Goal: Find specific page/section: Find specific page/section

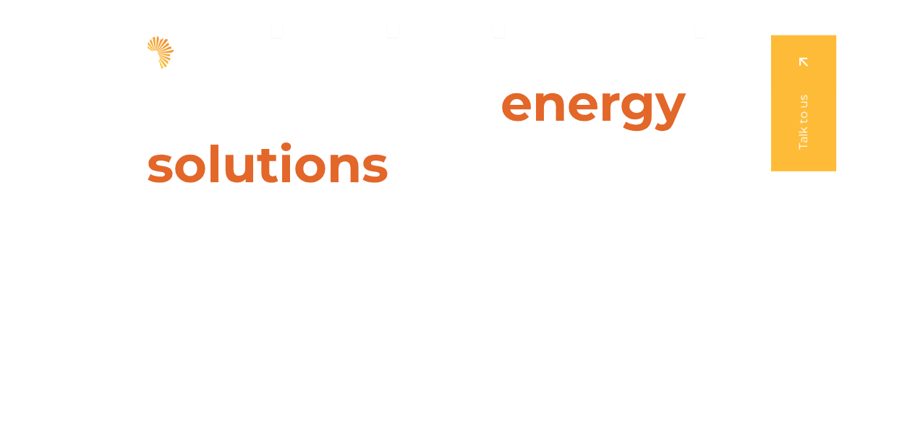
click at [424, 32] on ul "Solutions Close Solutions Open Solutions Pick your solution Solar Energy Wheeli…" at bounding box center [456, 52] width 559 height 76
click at [690, 72] on span "Contact" at bounding box center [700, 75] width 47 height 17
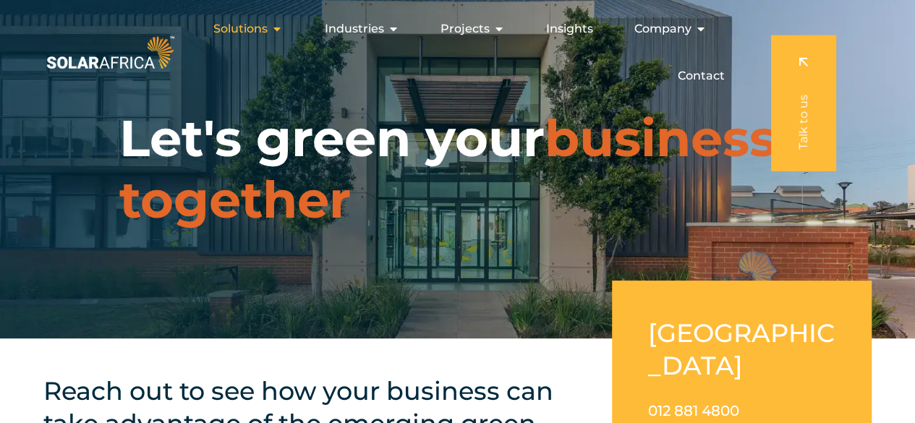
click at [282, 26] on icon "Menu" at bounding box center [277, 29] width 12 height 12
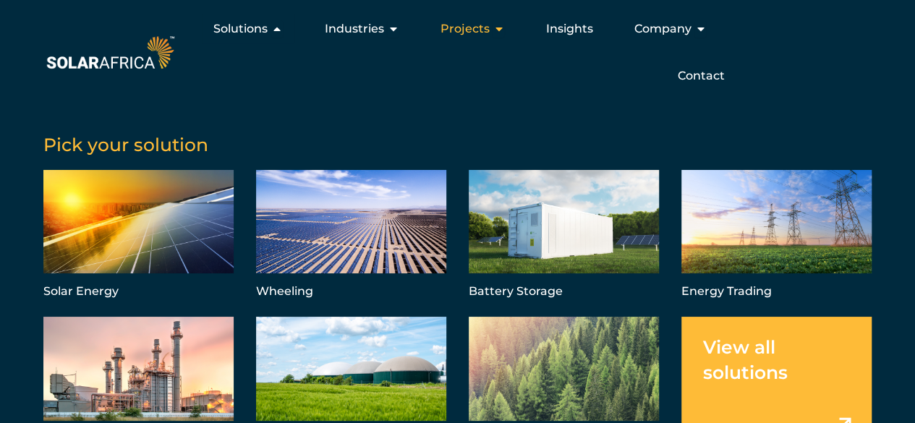
click at [482, 29] on span "Projects" at bounding box center [464, 28] width 49 height 17
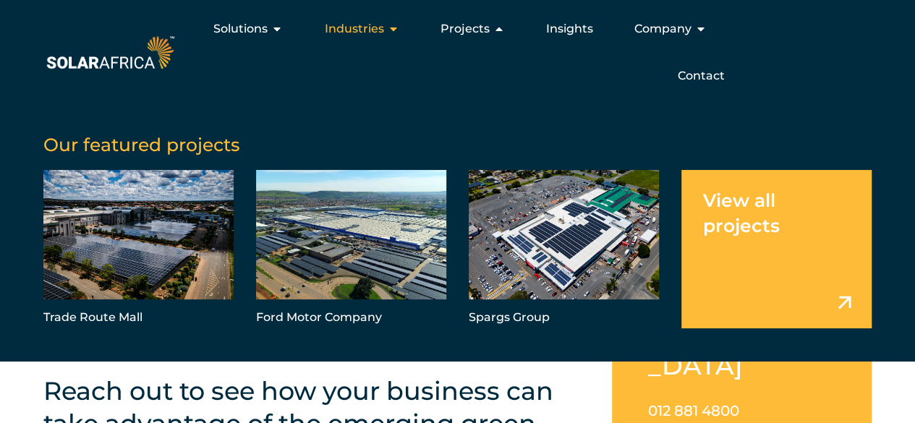
click at [394, 34] on icon "Menu" at bounding box center [393, 29] width 12 height 12
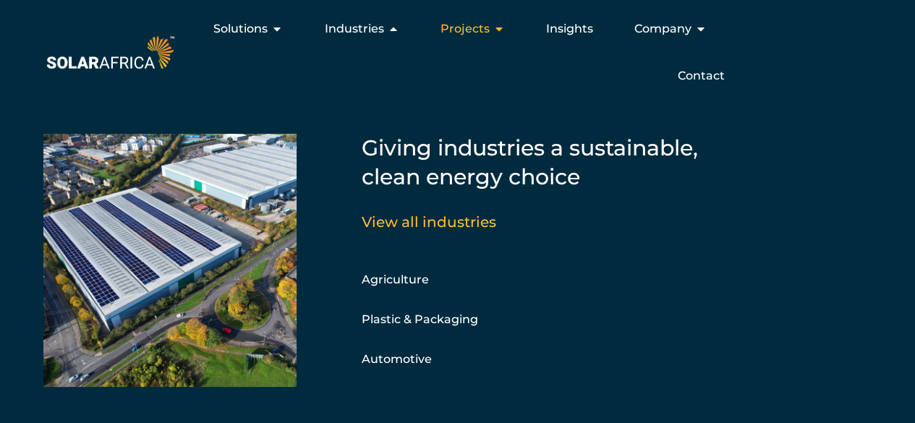
click at [485, 30] on span "Projects" at bounding box center [464, 28] width 49 height 17
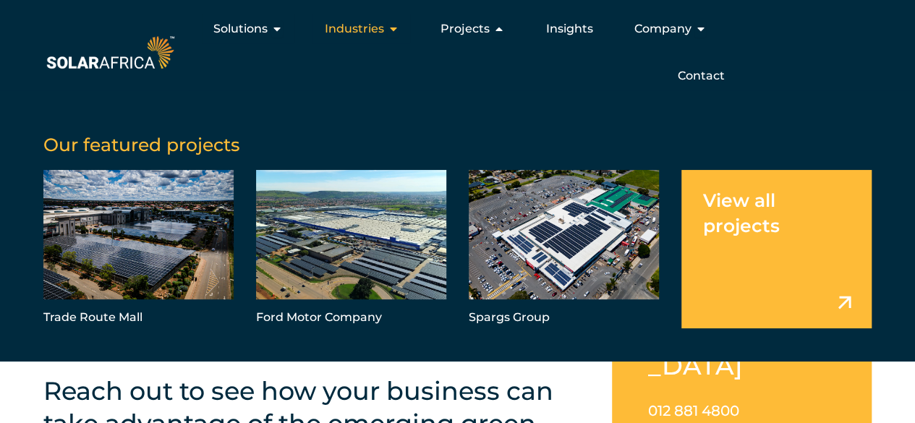
click at [373, 27] on span "Industries" at bounding box center [353, 28] width 59 height 17
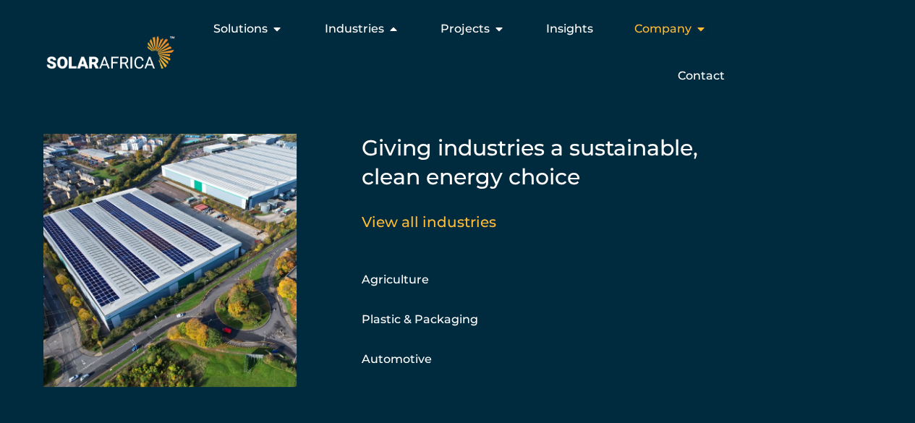
click at [658, 25] on span "Company" at bounding box center [662, 28] width 57 height 17
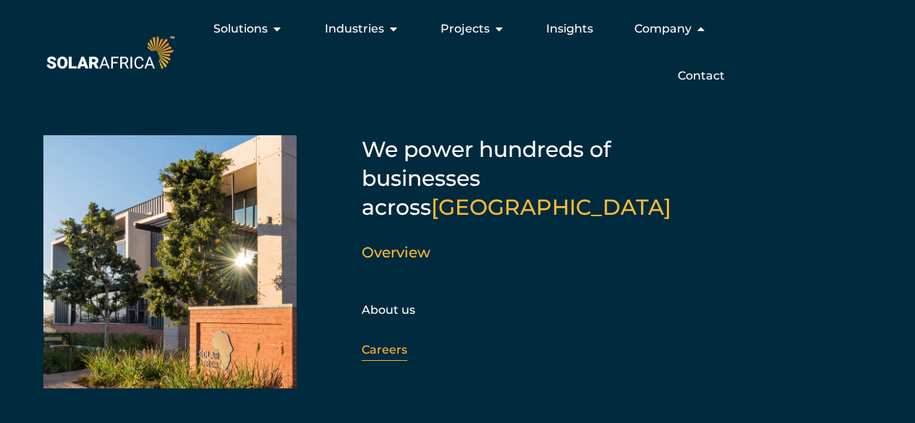
click at [394, 343] on link "Careers" at bounding box center [385, 350] width 46 height 14
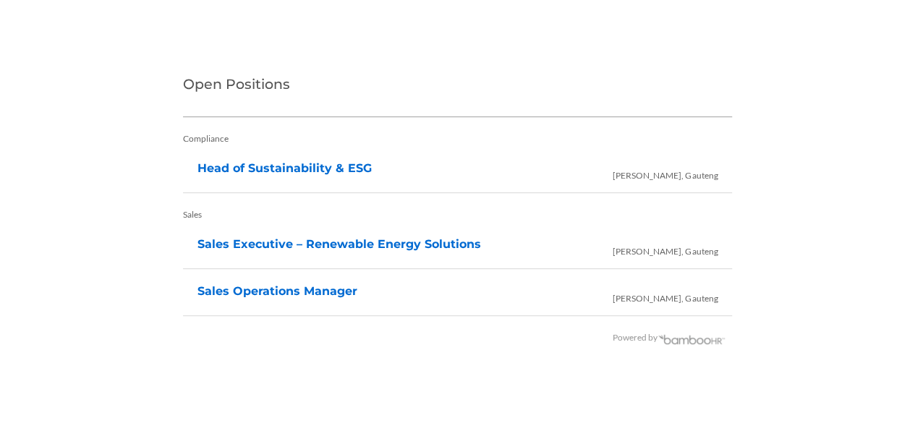
scroll to position [3049, 0]
click at [319, 164] on link "Head of Sustainability & ESG" at bounding box center [285, 168] width 174 height 14
